Goal: Find specific fact: Find specific fact

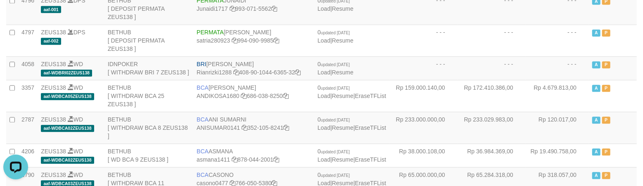
copy td "BRI [PERSON_NAME]"
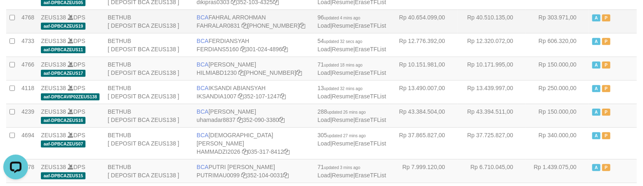
click at [249, 33] on td "BCA FAHRAL ARROHMAN FAHRALAR0831 566-509-5158" at bounding box center [253, 22] width 121 height 24
copy td "BCA FAHRAL ARROHMAN"
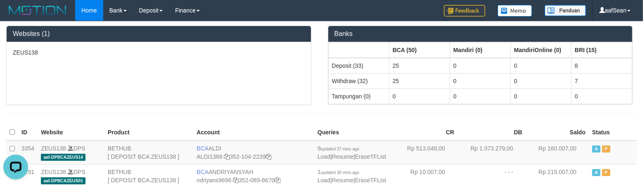
scroll to position [639, 0]
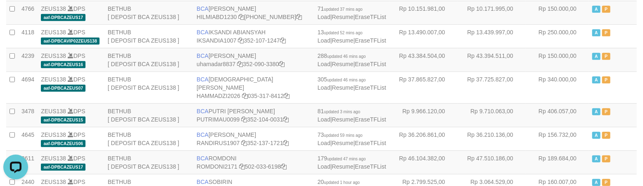
scroll to position [886, 0]
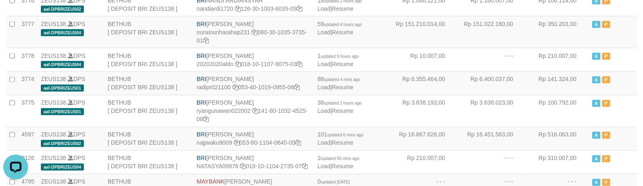
drag, startPoint x: 222, startPoint y: 83, endPoint x: 222, endPoint y: 78, distance: 5.0
copy td "BNI LUCKY ALAMSYAH"
